Goal: Information Seeking & Learning: Learn about a topic

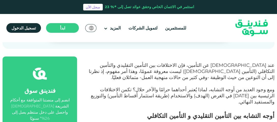
scroll to position [229, 0]
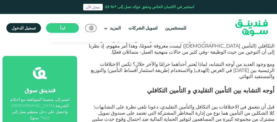
click at [196, 71] on p "ومع وجود العديد من أوجه التشابه، لماذا يُعتبر أحداهما حرامًا والآخر حلال؟ تكمن …" at bounding box center [182, 74] width 186 height 24
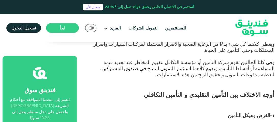
scroll to position [356, 0]
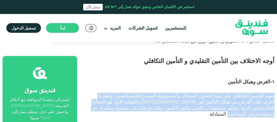
drag, startPoint x: 197, startPoint y: 84, endPoint x: 276, endPoint y: 71, distance: 80.0
copy span "يقوم التأمين التكافلي على مبدأ التعاون المتبادل والمسؤولية المشتركة للمساهمين ،…"
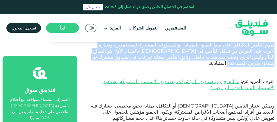
scroll to position [433, 0]
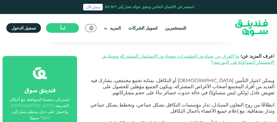
click at [190, 102] on p "انطلاقًا من روح التعاون المتبادل، تدار مؤسسات التكافل بشكل جماعي، وتخطط بشكل جم…" at bounding box center [182, 111] width 186 height 18
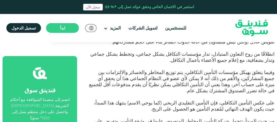
scroll to position [458, 0]
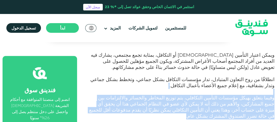
drag, startPoint x: 163, startPoint y: 81, endPoint x: 252, endPoint y: 64, distance: 90.5
click at [252, 64] on div "عند [DEMOGRAPHIC_DATA] عن التأمين، فإن الاختلافات بين التأمين التقليدي والتأمين…" at bounding box center [182, 124] width 186 height 644
copy div "وفيما يتعلق بهيكل مؤسسات التأمين التكافلي، يتم توزيع المخاطر والخسائر والالتزام…"
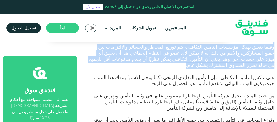
scroll to position [484, 0]
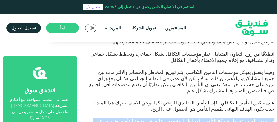
drag, startPoint x: 105, startPoint y: 91, endPoint x: 275, endPoint y: 86, distance: 170.1
copy span "من حيث المبدأ، تتحمل شركة التأمين المخاطر المنصوص عليها في وثيقة التأمين وتفرض …"
